Goal: Task Accomplishment & Management: Use online tool/utility

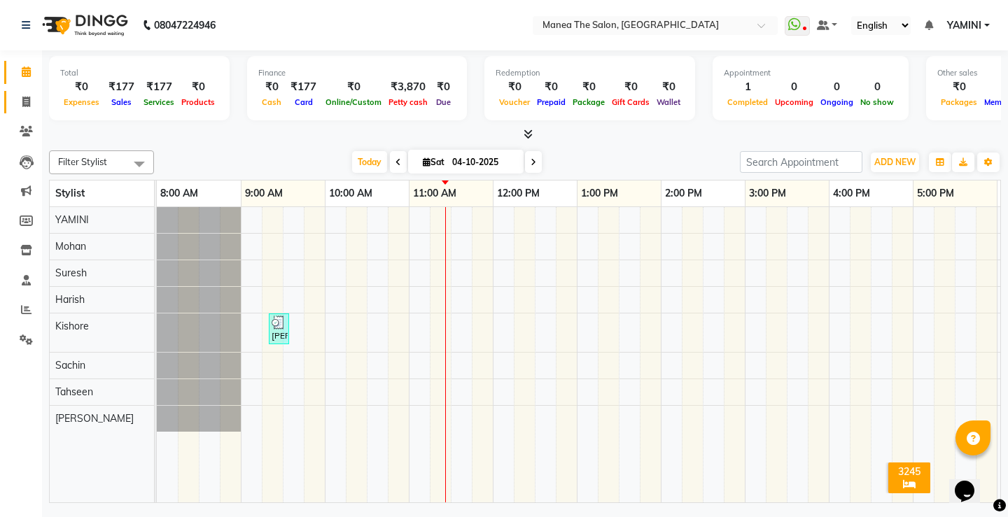
click at [26, 102] on icon at bounding box center [26, 102] width 8 height 11
select select "service"
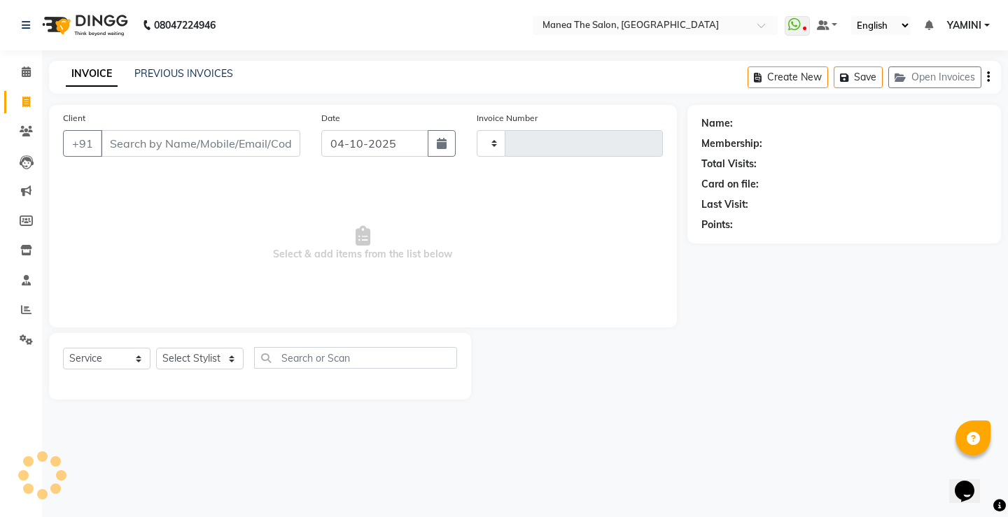
type input "0327"
select select "8986"
click at [190, 366] on select "Select Stylist [PERSON_NAME] [PERSON_NAME] Sachin [PERSON_NAME] [PERSON_NAME]" at bounding box center [200, 359] width 88 height 22
select select "91014"
click at [156, 348] on select "Select Stylist [PERSON_NAME] [PERSON_NAME] Sachin [PERSON_NAME] [PERSON_NAME]" at bounding box center [200, 359] width 88 height 22
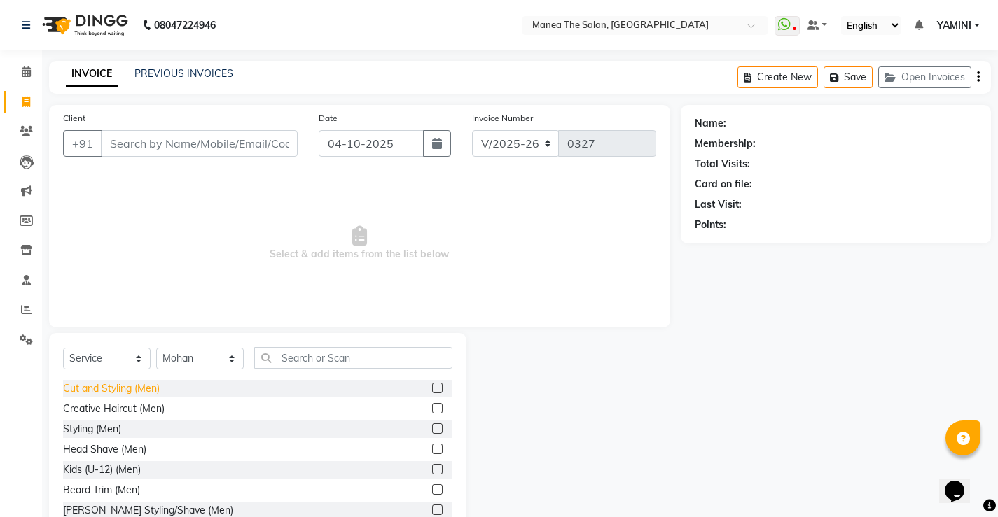
click at [146, 391] on div "Cut and Styling (Men)" at bounding box center [111, 389] width 97 height 15
checkbox input "false"
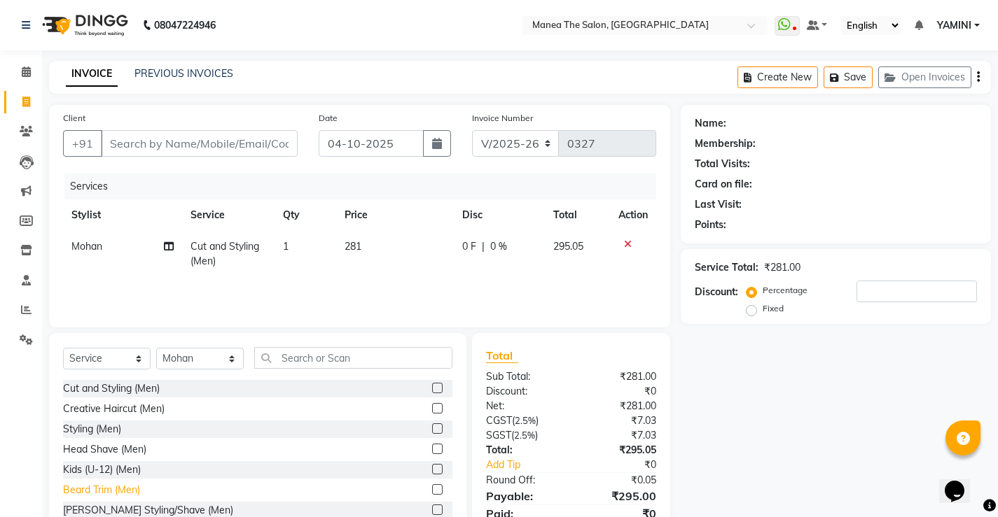
click at [138, 493] on div "Beard Trim (Men)" at bounding box center [101, 490] width 77 height 15
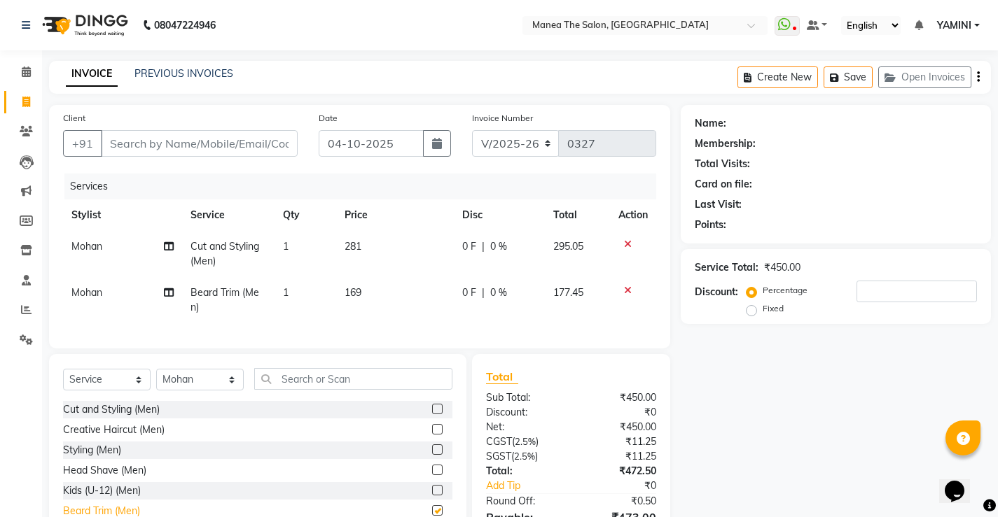
checkbox input "false"
click at [209, 146] on input "Client" at bounding box center [199, 143] width 197 height 27
type input "9"
type input "0"
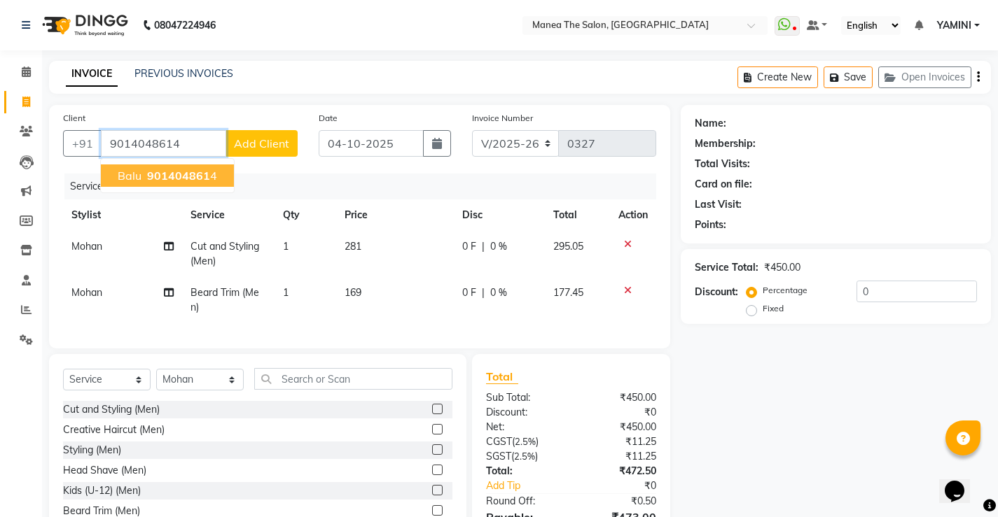
type input "9014048614"
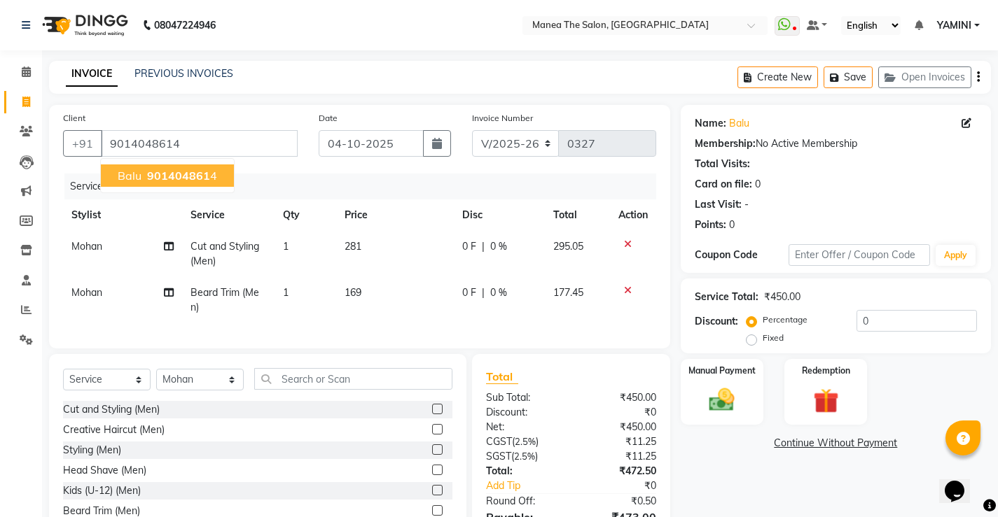
click at [197, 178] on span "901404861" at bounding box center [178, 176] width 63 height 14
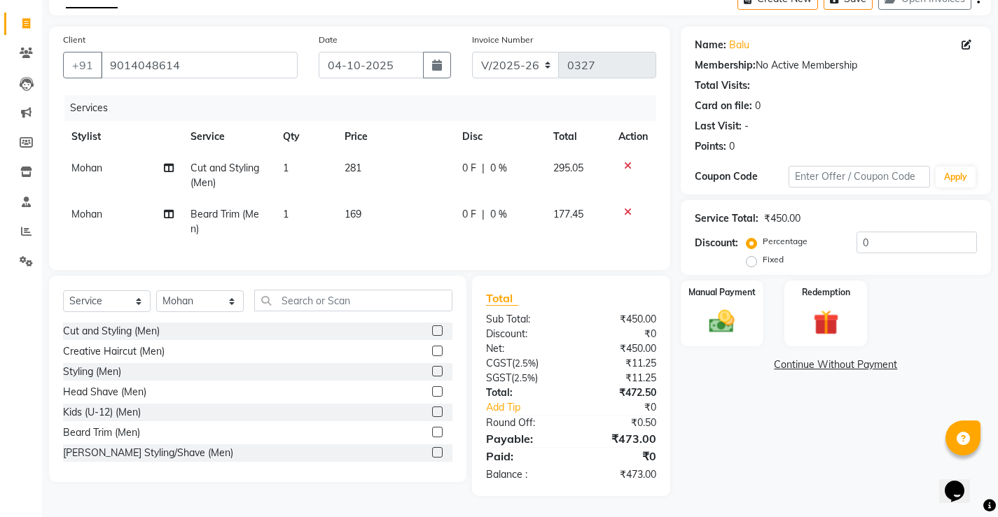
scroll to position [89, 0]
click at [738, 293] on div "Manual Payment" at bounding box center [721, 313] width 86 height 69
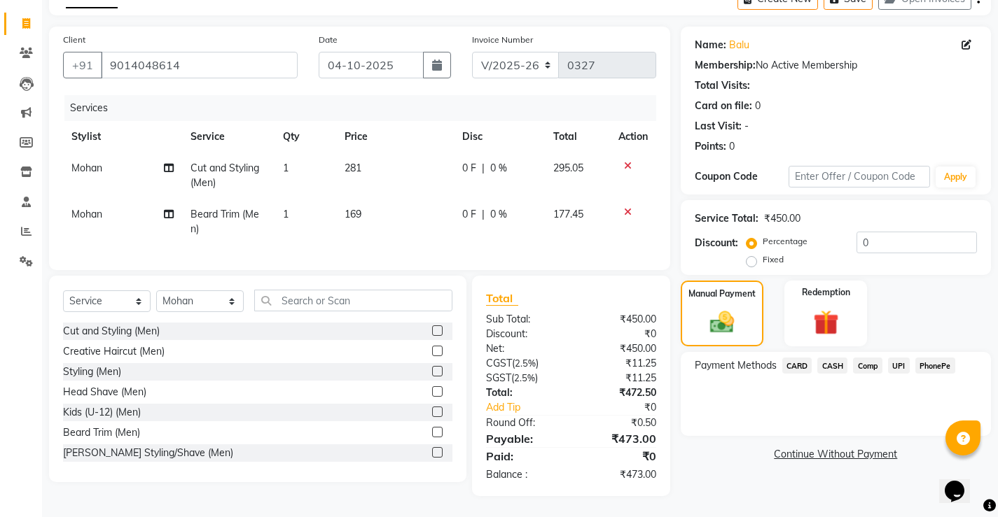
click at [935, 358] on span "PhonePe" at bounding box center [935, 366] width 40 height 16
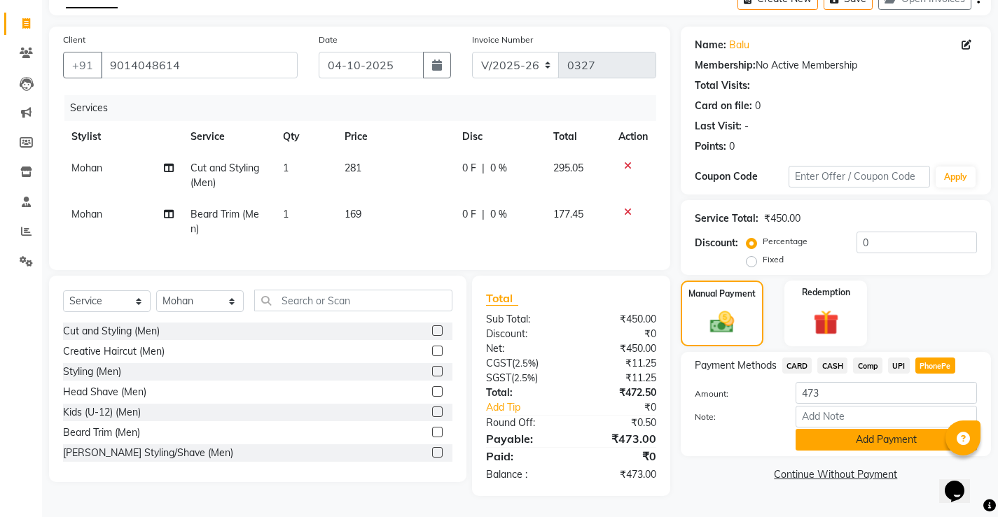
click at [826, 430] on button "Add Payment" at bounding box center [885, 440] width 181 height 22
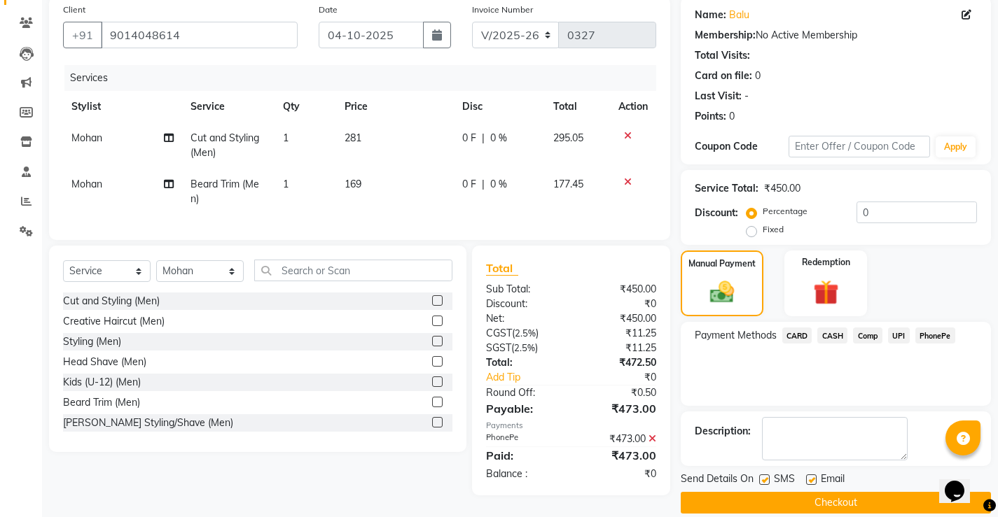
scroll to position [126, 0]
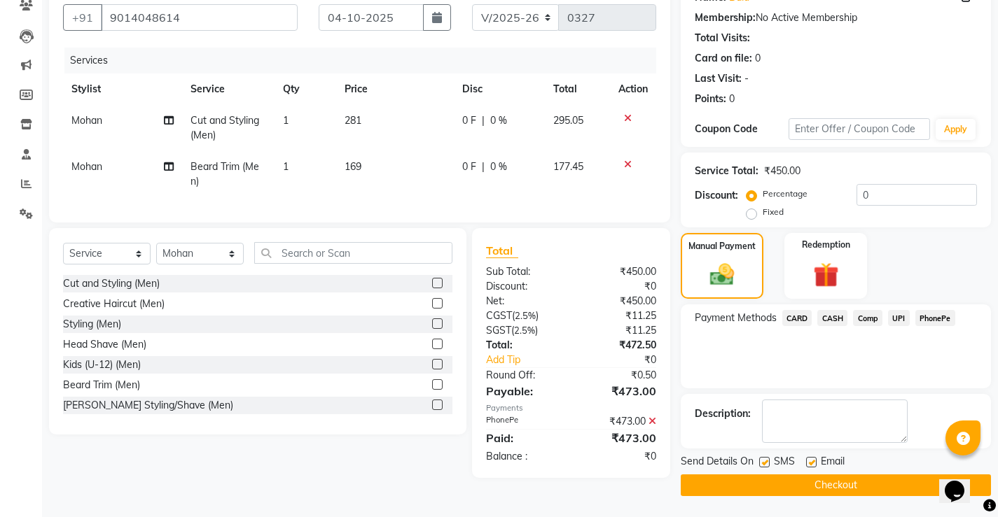
click at [764, 457] on label at bounding box center [764, 462] width 11 height 11
click at [764, 459] on input "checkbox" at bounding box center [763, 463] width 9 height 9
checkbox input "false"
click at [810, 461] on label at bounding box center [811, 462] width 11 height 11
click at [810, 461] on input "checkbox" at bounding box center [810, 463] width 9 height 9
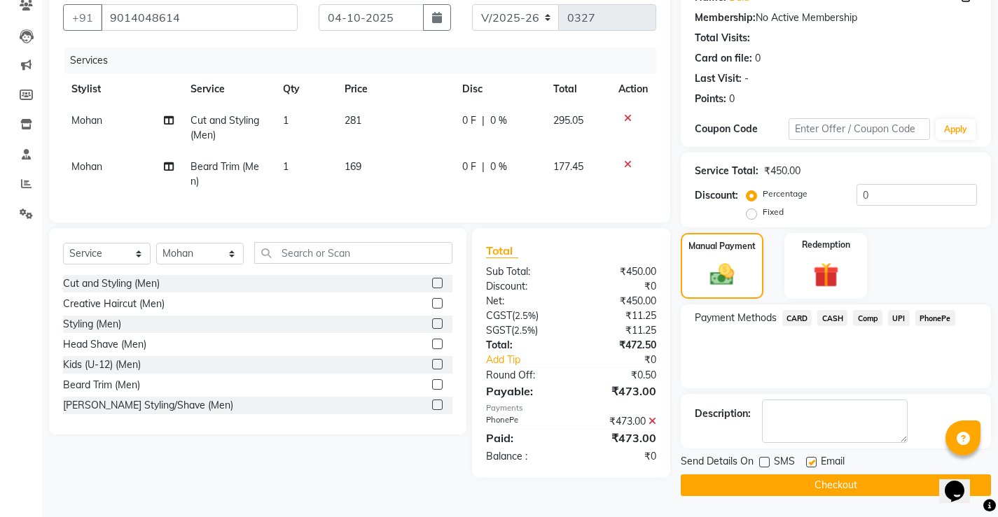
checkbox input "false"
click at [791, 484] on button "Checkout" at bounding box center [836, 486] width 310 height 22
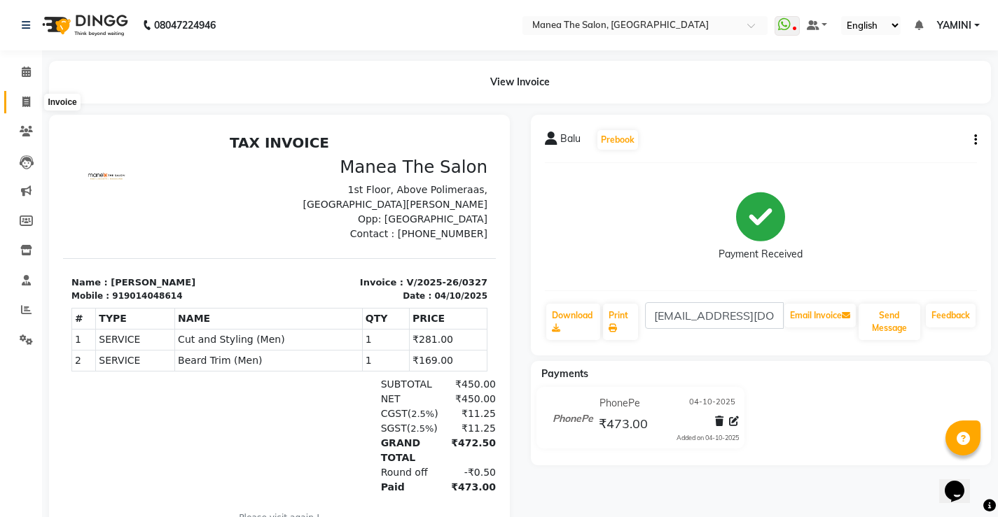
click at [29, 98] on icon at bounding box center [26, 102] width 8 height 11
select select "service"
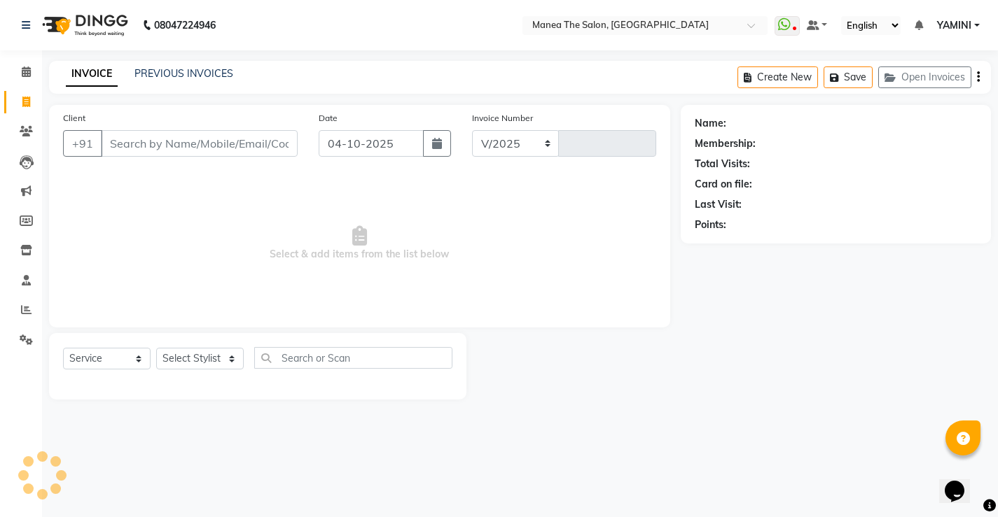
select select "8986"
type input "0328"
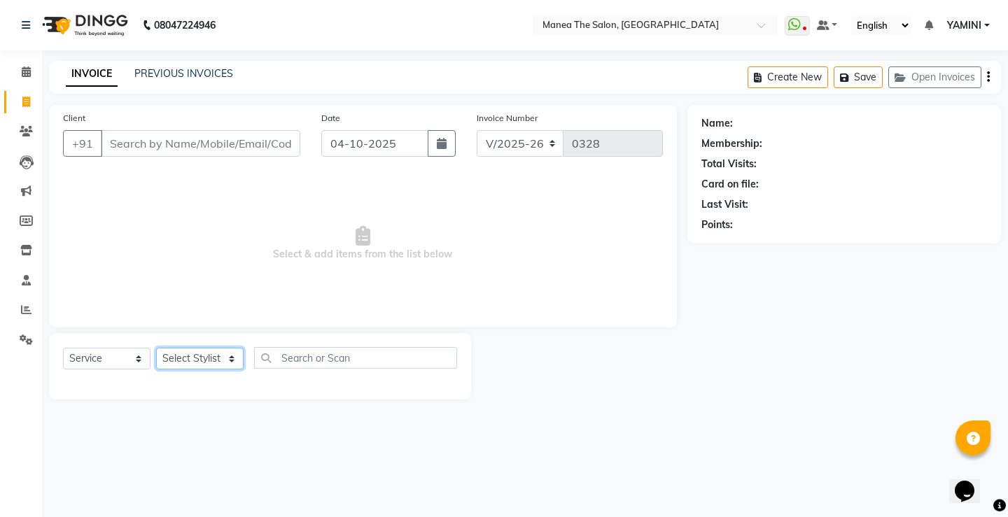
click at [184, 363] on select "Select Stylist" at bounding box center [200, 359] width 88 height 22
select select "91018"
click at [156, 348] on select "Select Stylist [PERSON_NAME] [PERSON_NAME] Sachin [PERSON_NAME] [PERSON_NAME]" at bounding box center [200, 359] width 88 height 22
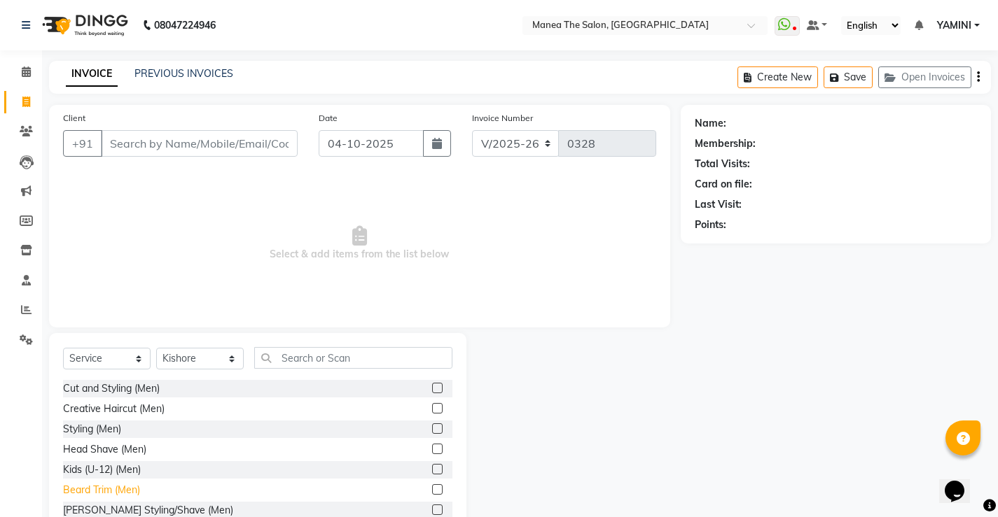
click at [128, 494] on div "Beard Trim (Men)" at bounding box center [101, 490] width 77 height 15
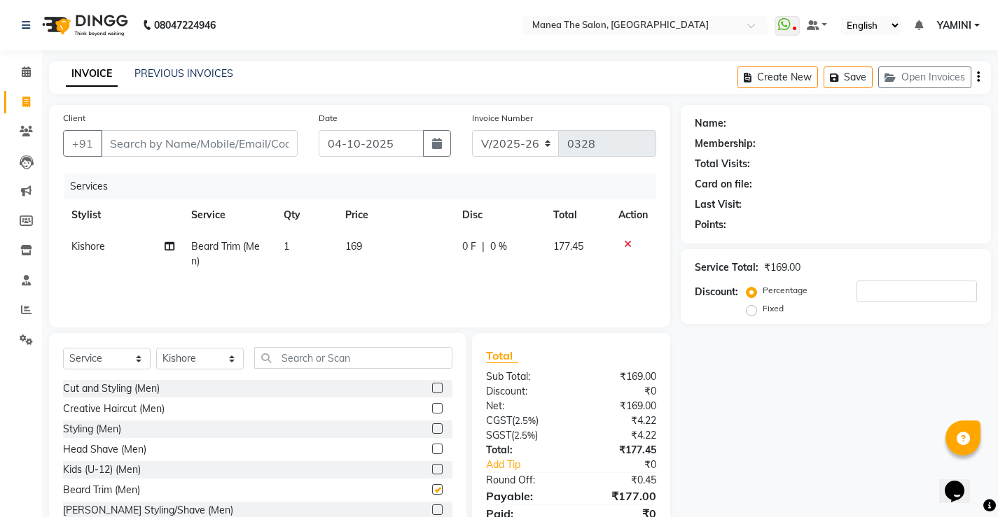
checkbox input "false"
click at [149, 146] on input "Client" at bounding box center [199, 143] width 197 height 27
type input "7"
type input "0"
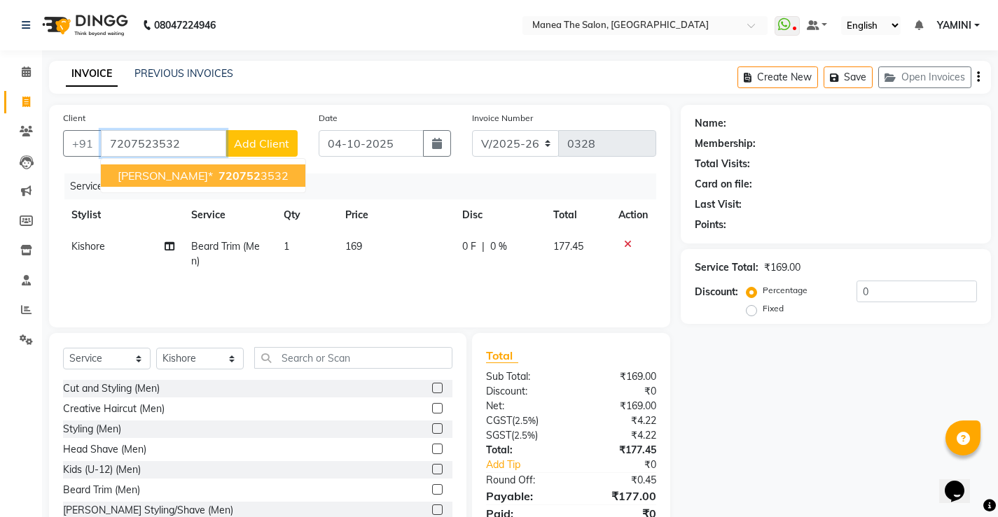
type input "7207523532"
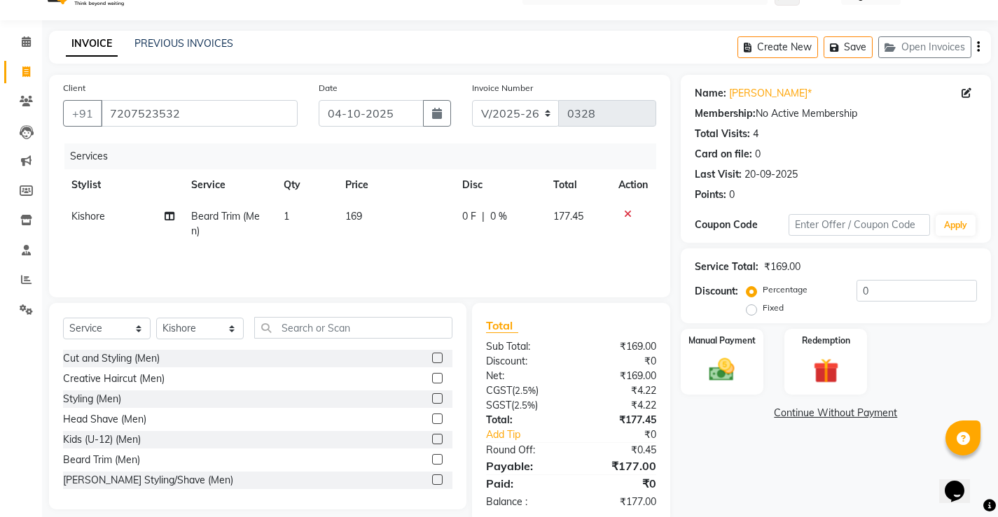
scroll to position [57, 0]
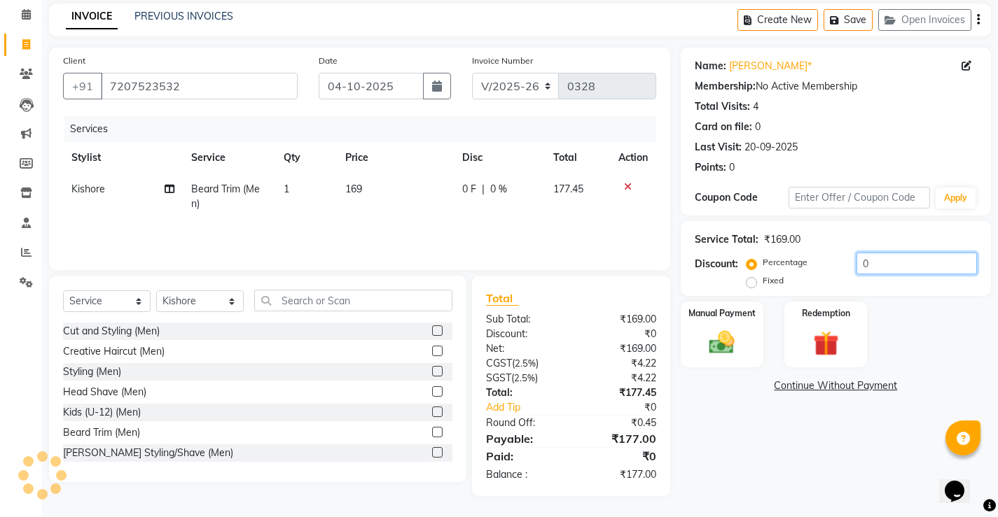
drag, startPoint x: 882, startPoint y: 258, endPoint x: 829, endPoint y: 275, distance: 55.1
click at [832, 274] on div "Percentage Fixed 0" at bounding box center [863, 272] width 228 height 38
type input "15"
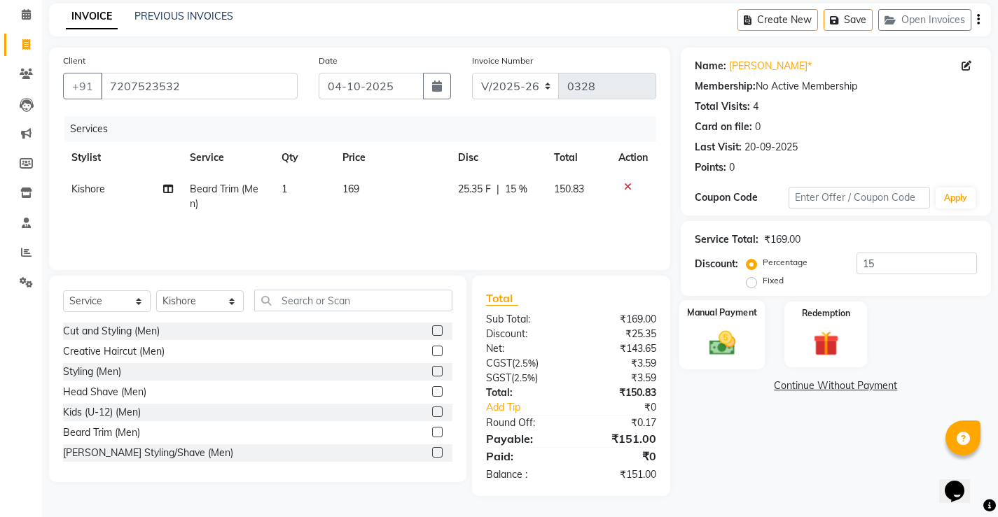
click at [744, 331] on div "Manual Payment" at bounding box center [721, 334] width 86 height 69
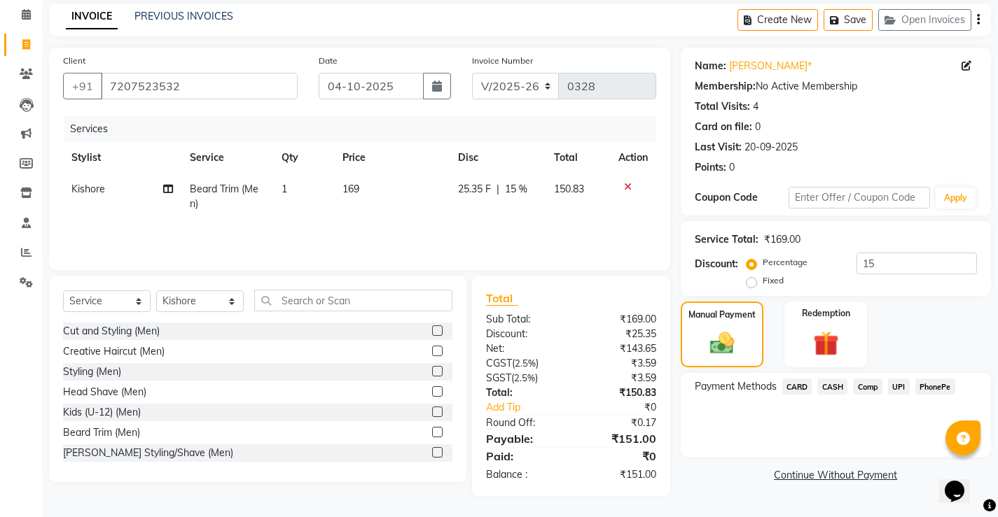
click at [947, 389] on span "PhonePe" at bounding box center [935, 387] width 40 height 16
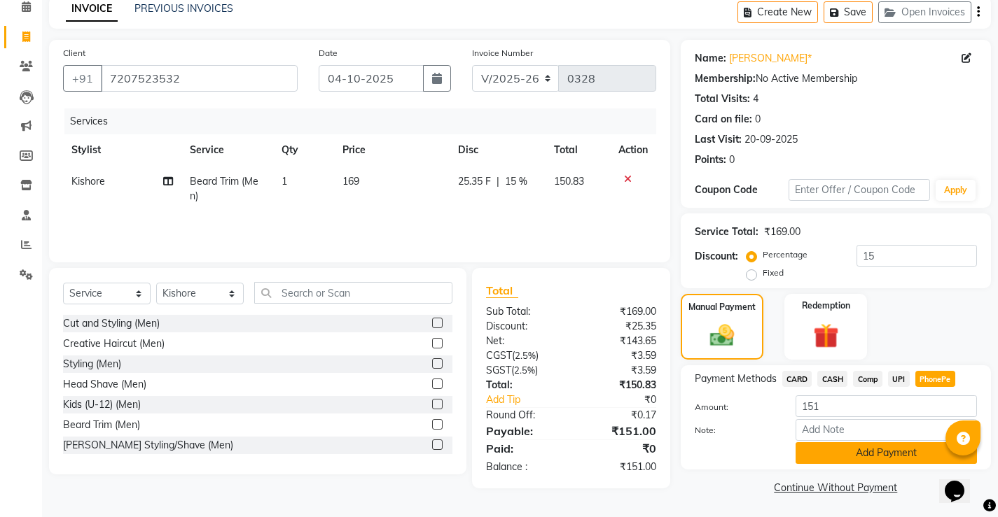
scroll to position [67, 0]
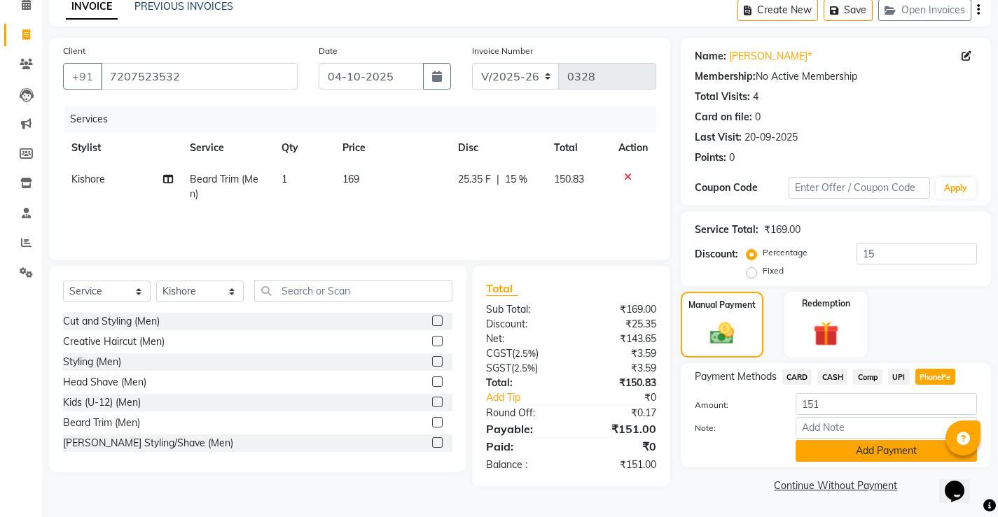
click at [824, 453] on button "Add Payment" at bounding box center [885, 451] width 181 height 22
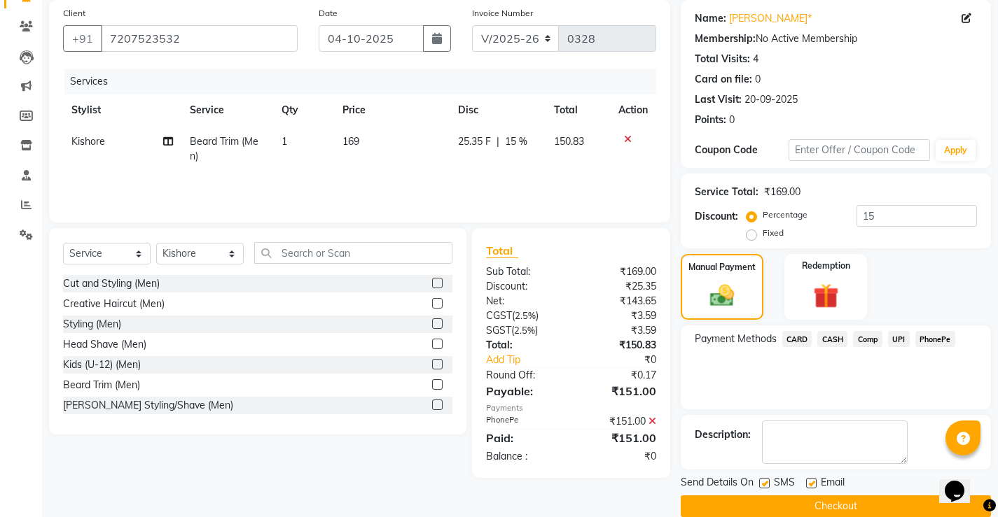
scroll to position [126, 0]
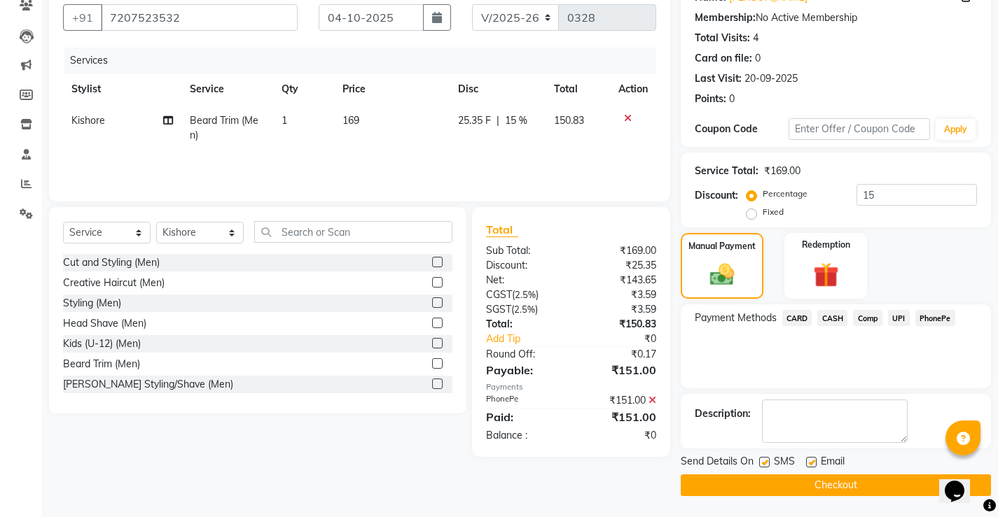
click at [761, 464] on label at bounding box center [764, 462] width 11 height 11
click at [761, 464] on input "checkbox" at bounding box center [763, 463] width 9 height 9
checkbox input "false"
click at [814, 466] on label at bounding box center [811, 462] width 11 height 11
click at [814, 466] on input "checkbox" at bounding box center [810, 463] width 9 height 9
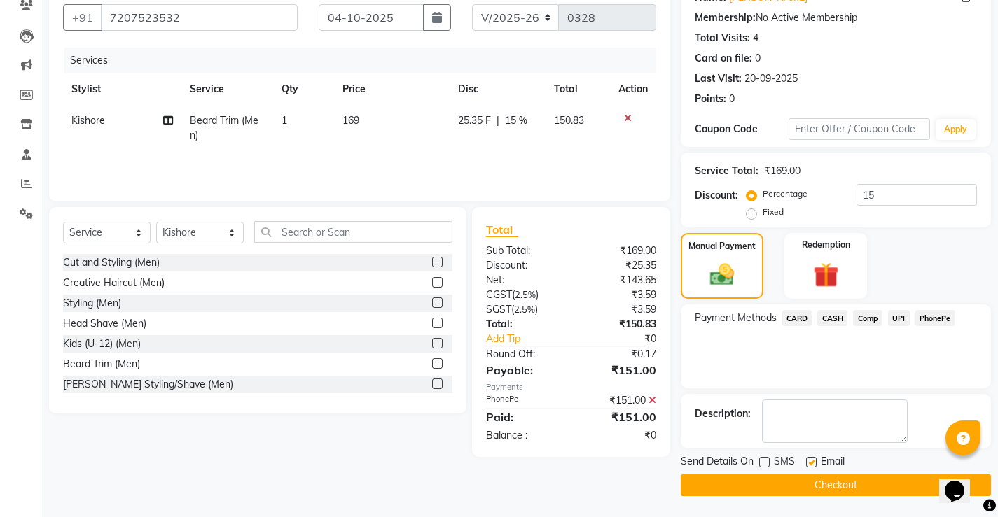
checkbox input "false"
click at [814, 478] on button "Checkout" at bounding box center [836, 486] width 310 height 22
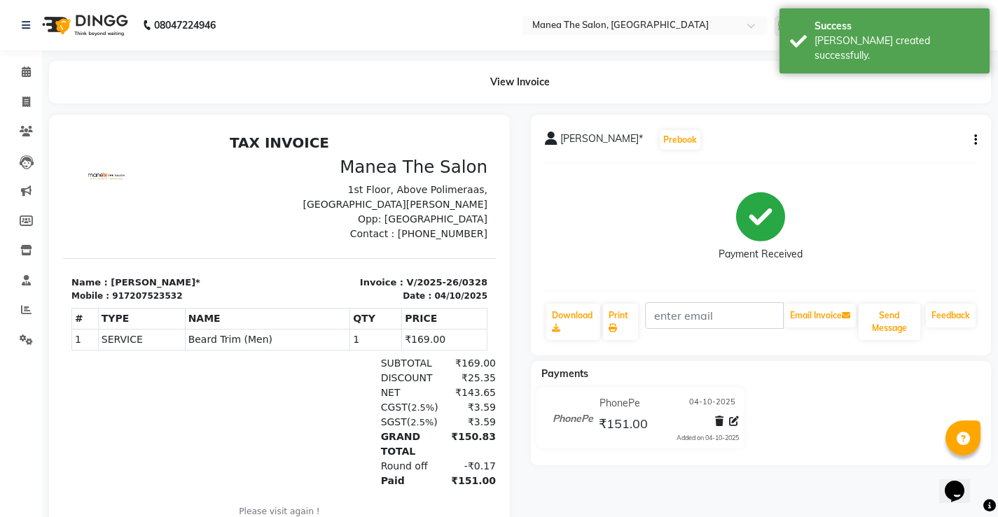
drag, startPoint x: 636, startPoint y: 225, endPoint x: 611, endPoint y: 241, distance: 29.9
click at [636, 225] on div "Payment Received" at bounding box center [761, 226] width 433 height 105
click at [18, 64] on span at bounding box center [26, 72] width 25 height 16
